Goal: Transaction & Acquisition: Obtain resource

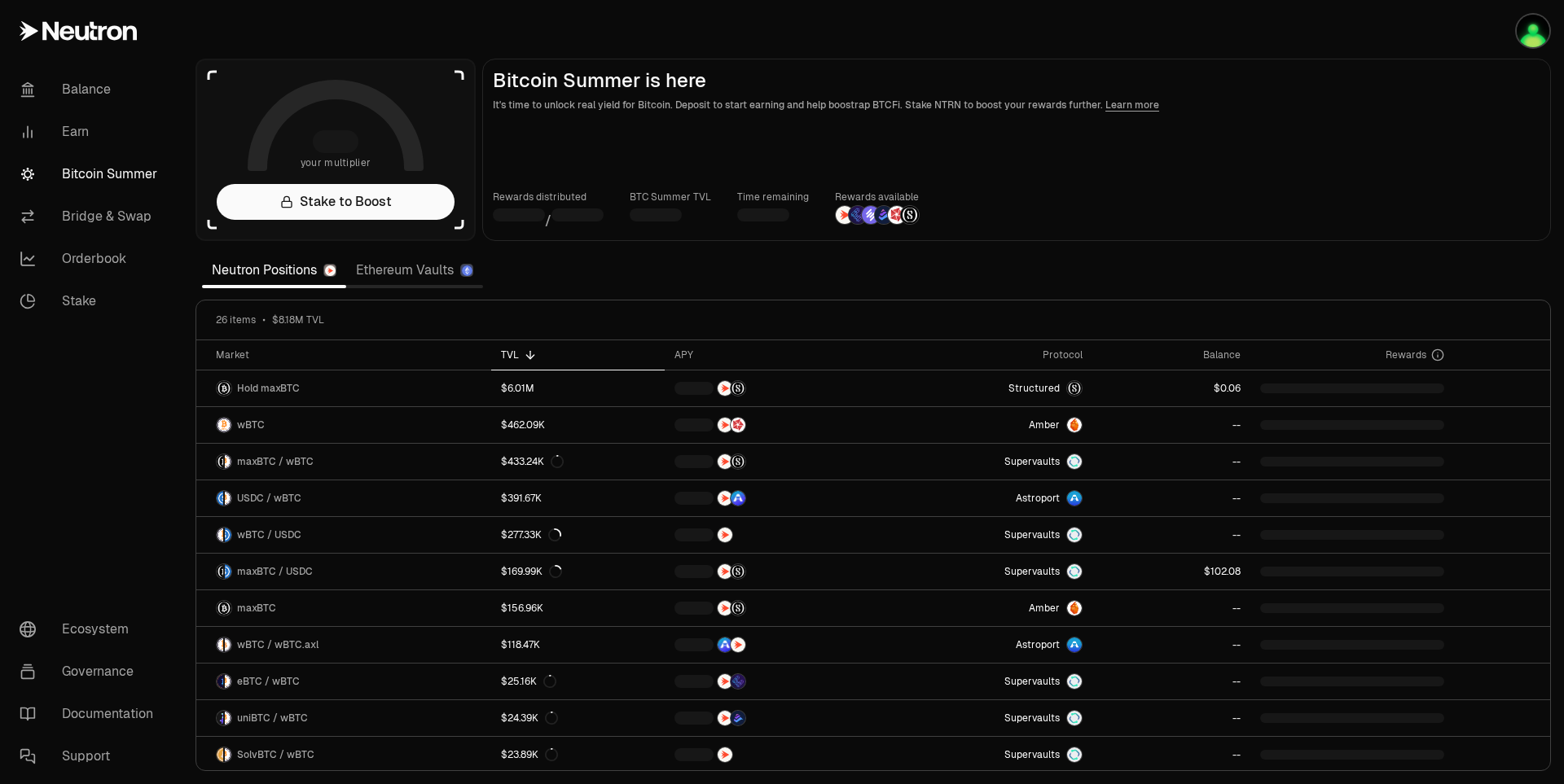
click at [1352, 159] on main "Bitcoin Summer is here It's time to unlock real yield for Bitcoin. Deposit to s…" at bounding box center [1016, 150] width 1069 height 182
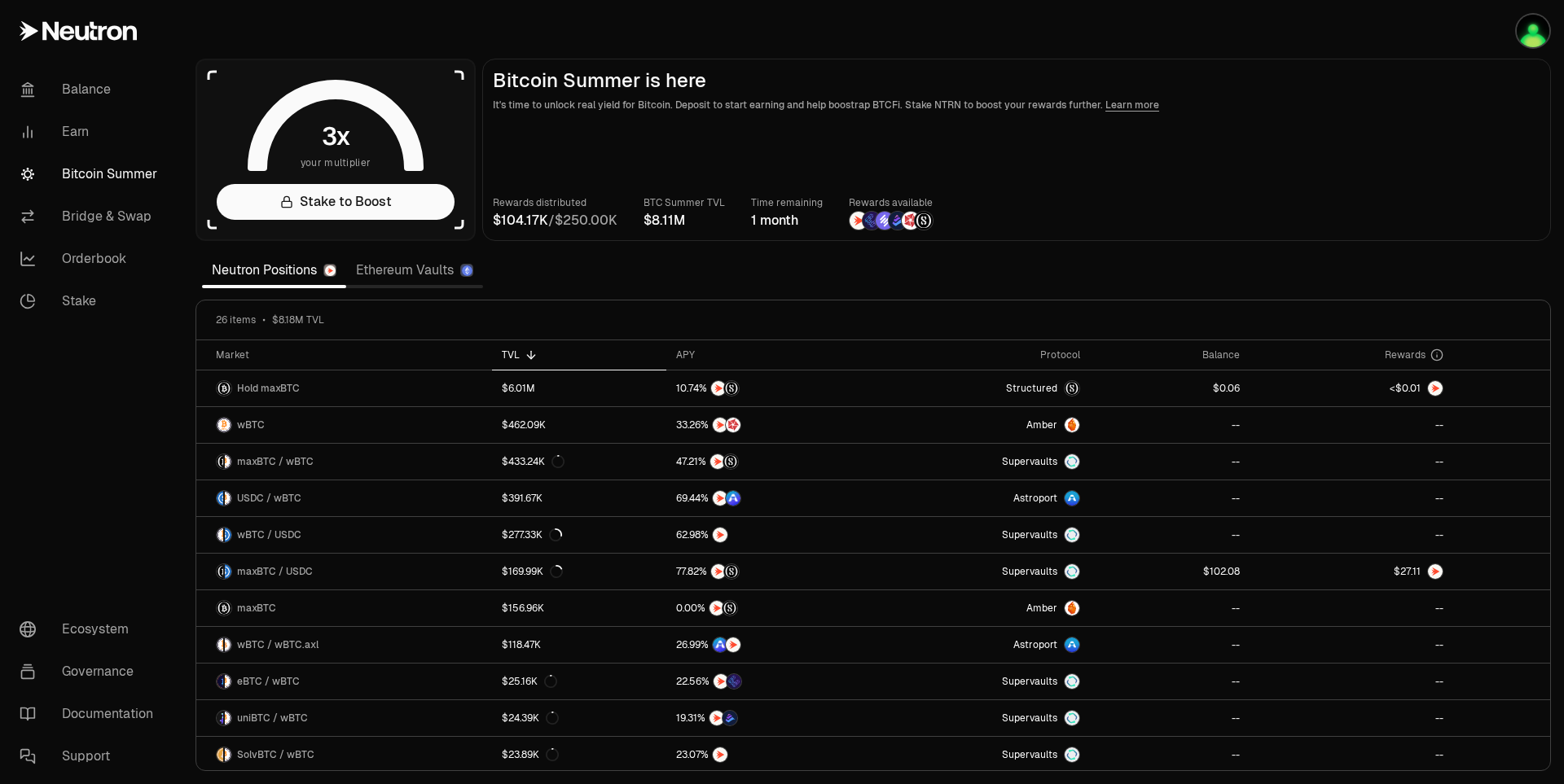
click at [1420, 185] on main "Bitcoin Summer is here It's time to unlock real yield for Bitcoin. Deposit to s…" at bounding box center [1016, 150] width 1069 height 182
click at [1450, 218] on div "Rewards distributed / BTC Summer TVL Time remaining 1 month Rewards available" at bounding box center [1016, 212] width 1048 height 36
click at [1446, 216] on div "Rewards distributed / BTC Summer TVL Time remaining 1 month Rewards available" at bounding box center [1016, 212] width 1048 height 36
click at [1385, 218] on div "Rewards distributed / BTC Summer TVL Time remaining 1 month Rewards available" at bounding box center [1016, 212] width 1048 height 36
click at [1479, 217] on div "Rewards distributed / BTC Summer TVL Time remaining 1 month Rewards available" at bounding box center [1016, 212] width 1048 height 36
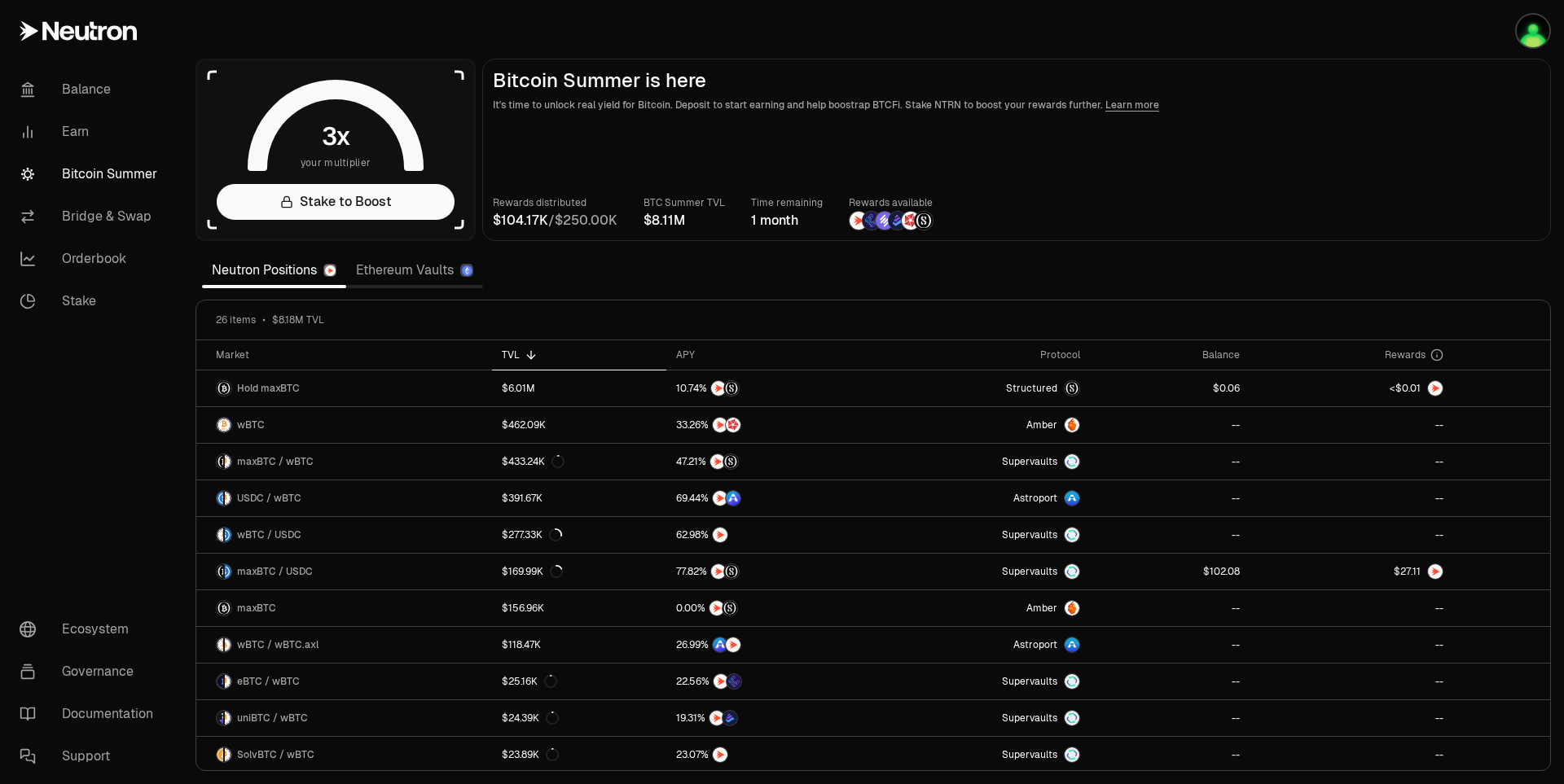
click at [1424, 213] on div "Rewards distributed / BTC Summer TVL Time remaining 1 month Rewards available" at bounding box center [1016, 212] width 1048 height 36
click at [1433, 203] on div "Rewards distributed / BTC Summer TVL Time remaining 1 month Rewards available" at bounding box center [1016, 212] width 1048 height 36
click at [1418, 220] on div "Rewards distributed / BTC Summer TVL Time remaining 1 month Rewards available" at bounding box center [1016, 212] width 1048 height 36
